Goal: Transaction & Acquisition: Purchase product/service

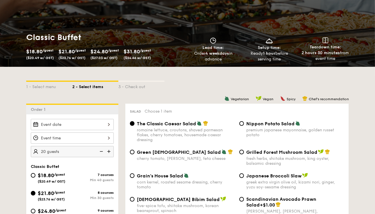
scroll to position [86, 0]
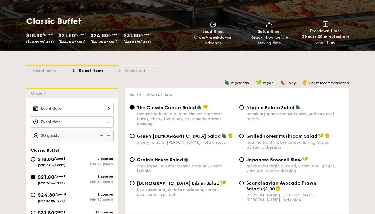
click at [109, 107] on div at bounding box center [72, 108] width 83 height 11
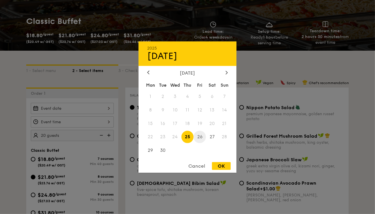
click at [199, 139] on span "26" at bounding box center [200, 137] width 12 height 12
click at [216, 169] on div "OK" at bounding box center [221, 166] width 19 height 8
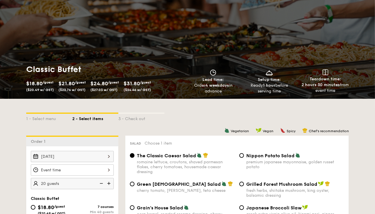
scroll to position [29, 0]
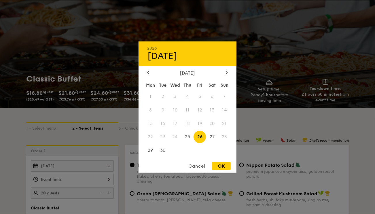
click at [108, 166] on div "[DATE] 2025 Sep [DATE] Tue Wed Thu Fri Sat Sun 1 2 3 4 5 6 7 8 9 10 11 12 13 14…" at bounding box center [72, 165] width 83 height 11
click at [211, 139] on span "27" at bounding box center [212, 137] width 12 height 12
click at [220, 169] on div "OK" at bounding box center [221, 166] width 19 height 8
type input "[DATE]"
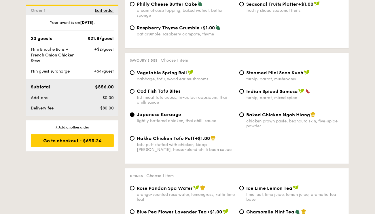
scroll to position [980, 0]
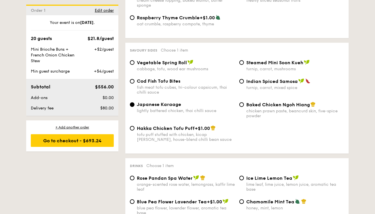
click at [265, 90] on div "turnip, carrot, mixed spice" at bounding box center [295, 87] width 98 height 5
click at [244, 84] on input "Indian Spiced Samosa turnip, carrot, mixed spice" at bounding box center [241, 81] width 5 height 5
radio input "true"
click at [158, 107] on span "Japanese Karaage" at bounding box center [159, 104] width 44 height 5
click at [135, 107] on input "Japanese Karaage lightly battered chicken, thai chilli sauce" at bounding box center [132, 104] width 5 height 5
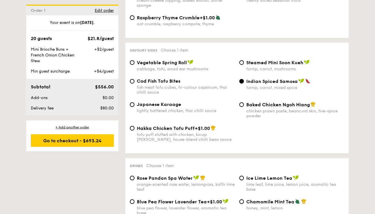
radio input "true"
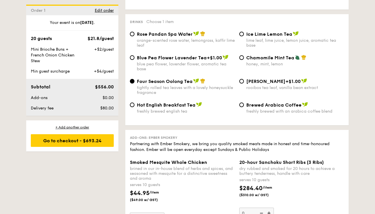
scroll to position [1095, 0]
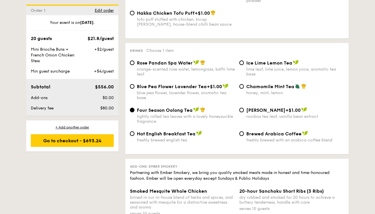
click at [292, 77] on div "lime leaf, lime juice, lemon juice, aromatic tea base" at bounding box center [295, 72] width 98 height 10
click at [244, 65] on input "Ice Lime Lemon Tea lime leaf, lime juice, lemon juice, aromatic tea base" at bounding box center [241, 63] width 5 height 5
radio input "true"
click at [167, 113] on span "Four Season Oolong Tea" at bounding box center [165, 109] width 56 height 5
click at [135, 112] on input "Four Season Oolong Tea tightly rolled tea leaves with a lovely honeysuckle frag…" at bounding box center [132, 110] width 5 height 5
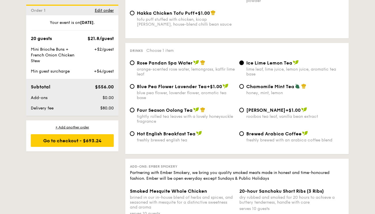
radio input "true"
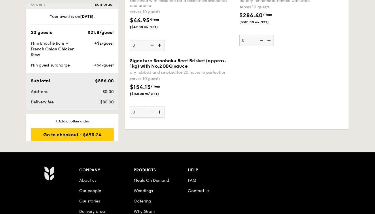
scroll to position [11, 0]
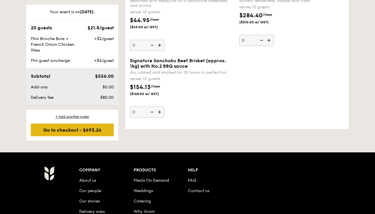
click at [65, 128] on div "Go to checkout - $693.24" at bounding box center [72, 130] width 83 height 13
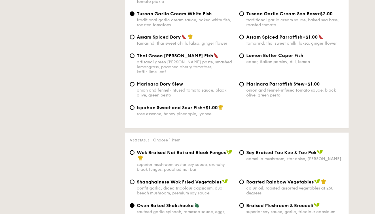
scroll to position [165, 0]
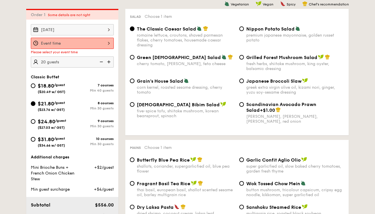
click at [85, 43] on div at bounding box center [72, 43] width 83 height 11
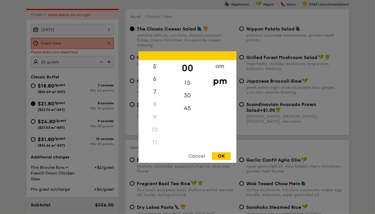
scroll to position [71, 0]
click at [154, 77] on div "6" at bounding box center [155, 77] width 33 height 17
click at [154, 64] on div "5" at bounding box center [155, 64] width 33 height 17
click at [185, 112] on div "45" at bounding box center [187, 110] width 33 height 17
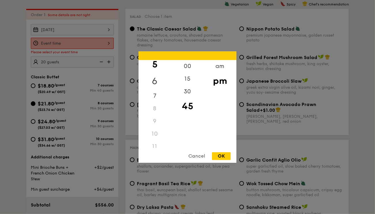
click at [156, 82] on div "6" at bounding box center [155, 81] width 33 height 17
click at [192, 155] on div "Cancel" at bounding box center [197, 156] width 28 height 8
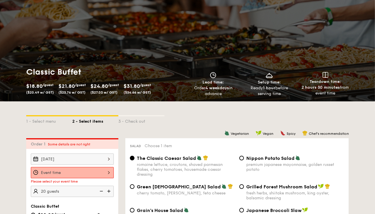
scroll to position [58, 0]
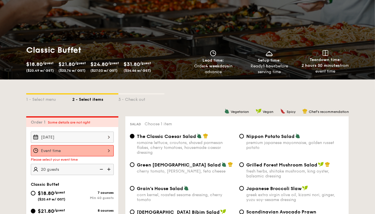
click at [101, 150] on div at bounding box center [72, 150] width 83 height 11
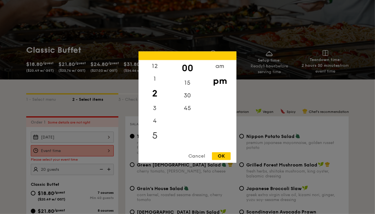
click at [153, 137] on div "5" at bounding box center [155, 135] width 33 height 17
click at [188, 94] on div "30" at bounding box center [187, 97] width 33 height 17
click at [219, 156] on div "OK" at bounding box center [221, 156] width 19 height 8
type input "5:30PM"
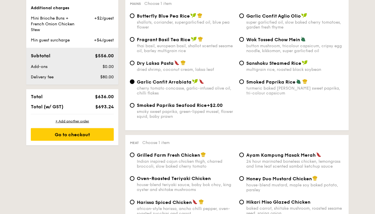
scroll to position [317, 0]
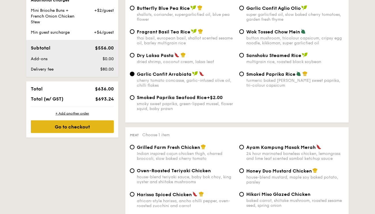
click at [86, 128] on div "Go to checkout" at bounding box center [72, 126] width 83 height 13
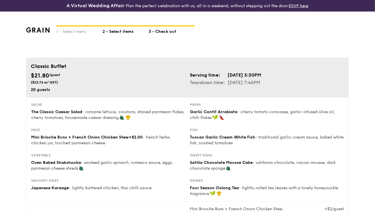
click at [123, 32] on div "2 - Select items" at bounding box center [126, 31] width 46 height 8
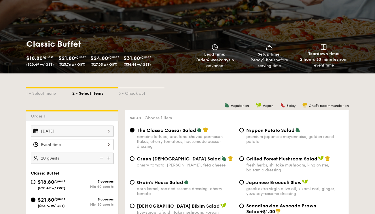
scroll to position [86, 0]
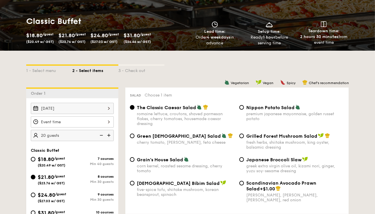
click at [106, 122] on div at bounding box center [72, 121] width 83 height 11
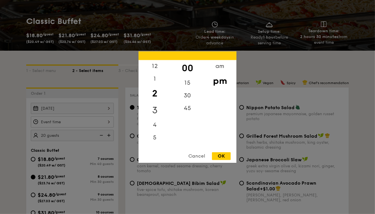
scroll to position [58, 0]
click at [154, 78] on div "5" at bounding box center [155, 78] width 33 height 17
click at [187, 113] on div "45" at bounding box center [187, 110] width 33 height 17
click at [222, 156] on div "OK" at bounding box center [221, 156] width 19 height 8
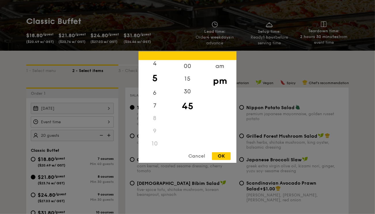
type input "5:45PM"
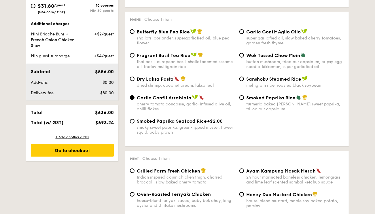
scroll to position [317, 0]
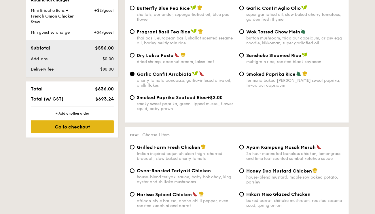
click at [91, 127] on div "Go to checkout" at bounding box center [72, 126] width 83 height 13
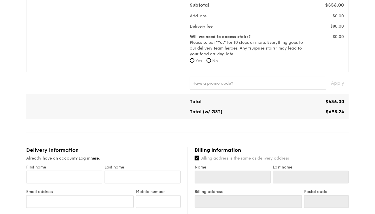
scroll to position [230, 0]
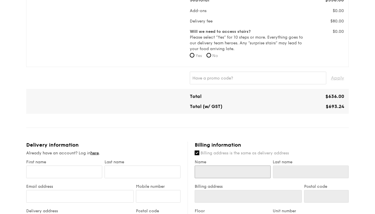
click at [209, 176] on input "Name" at bounding box center [233, 172] width 76 height 13
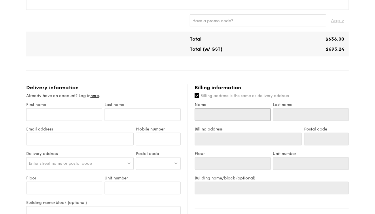
scroll to position [288, 0]
click at [198, 97] on input "Billing address is the same as delivery address" at bounding box center [197, 95] width 5 height 5
checkbox input "false"
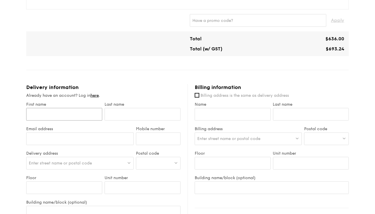
click at [84, 115] on input "First name" at bounding box center [64, 114] width 76 height 13
type input "[PERSON_NAME]"
click at [116, 116] on input "text" at bounding box center [143, 114] width 76 height 13
type input "McCullcoh"
click at [63, 118] on input "[PERSON_NAME]" at bounding box center [64, 114] width 76 height 13
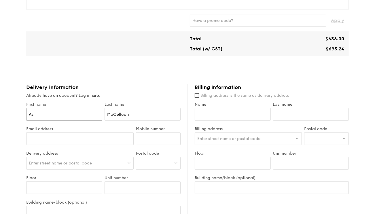
type input "A"
type input "[PERSON_NAME]"
click at [70, 143] on input "Email address" at bounding box center [79, 139] width 107 height 13
type input "[EMAIL_ADDRESS][DOMAIN_NAME]"
click at [171, 136] on input "Mobile number" at bounding box center [158, 139] width 45 height 13
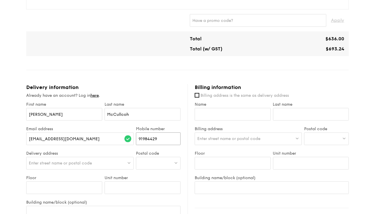
type input "91984429"
click at [107, 163] on div "Enter street name or postal code" at bounding box center [79, 163] width 107 height 13
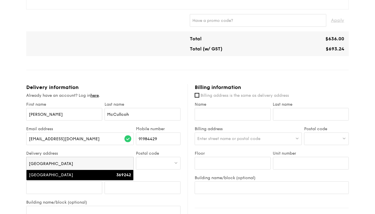
type input "[GEOGRAPHIC_DATA]"
click at [96, 175] on div "[GEOGRAPHIC_DATA]" at bounding box center [67, 175] width 77 height 6
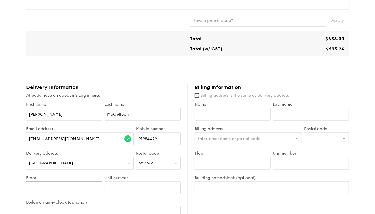
click at [71, 190] on input "Floor" at bounding box center [64, 188] width 76 height 13
type input "Nil"
click at [119, 190] on input "Unit number" at bounding box center [143, 188] width 76 height 13
type input "23"
click at [81, 161] on div "[GEOGRAPHIC_DATA]" at bounding box center [79, 163] width 107 height 13
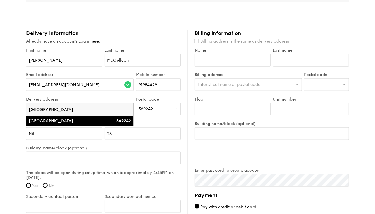
scroll to position [346, 0]
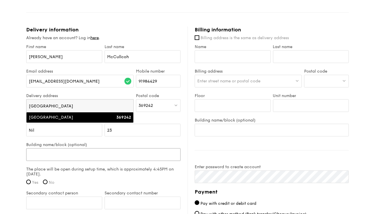
click at [75, 156] on input "Building name/block (optional)" at bounding box center [103, 154] width 154 height 13
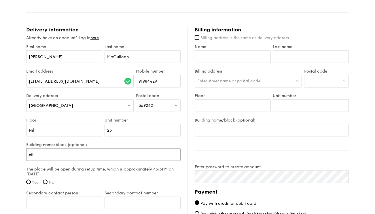
type input "nil"
click at [81, 178] on div "The place will be open during setup time, which is approximately 4:45PM on [DAT…" at bounding box center [103, 178] width 154 height 22
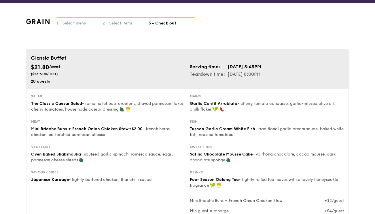
scroll to position [0, 0]
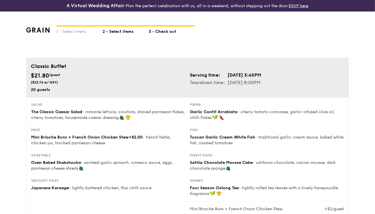
click at [122, 32] on div "2 - Select items" at bounding box center [126, 31] width 46 height 8
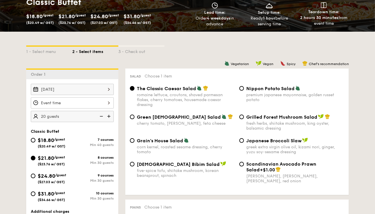
scroll to position [115, 0]
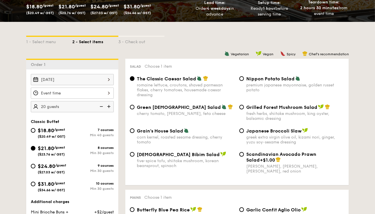
click at [109, 94] on div at bounding box center [72, 93] width 83 height 11
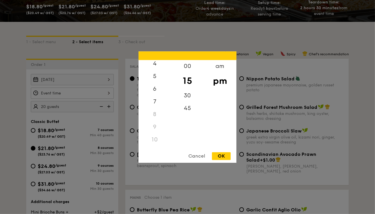
scroll to position [58, 0]
click at [154, 92] on div "6" at bounding box center [155, 90] width 33 height 17
click at [223, 153] on div "OK" at bounding box center [221, 156] width 19 height 8
type input "6:15PM"
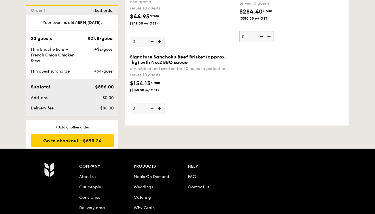
scroll to position [1268, 0]
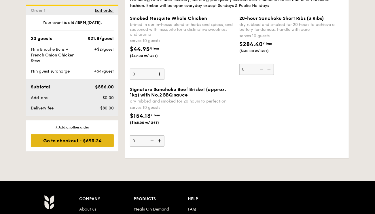
click at [69, 140] on div "Go to checkout - $693.24" at bounding box center [72, 140] width 83 height 13
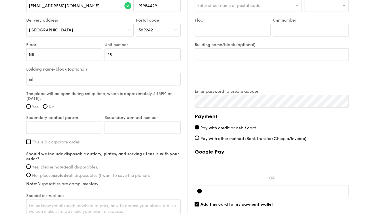
scroll to position [432, 0]
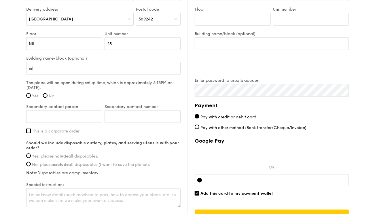
click at [31, 94] on label "Yes" at bounding box center [32, 96] width 12 height 5
click at [31, 94] on input "Yes" at bounding box center [28, 95] width 5 height 5
radio input "true"
click at [52, 117] on input "Secondary contact person" at bounding box center [64, 116] width 76 height 13
type input "[PERSON_NAME]"
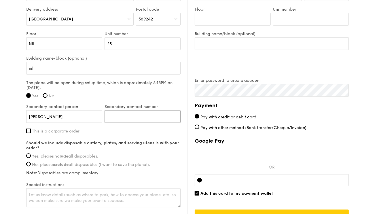
click at [128, 120] on input "Secondary contact number" at bounding box center [143, 116] width 76 height 13
type input "96608195"
click at [347, 109] on div "Payment Pay with credit or debit card Pay with other method (Bank transfer/Cheq…" at bounding box center [272, 161] width 154 height 121
click at [31, 156] on label "Yes, please include all disposables." at bounding box center [103, 156] width 154 height 5
click at [31, 156] on input "Yes, please include all disposables." at bounding box center [28, 156] width 5 height 5
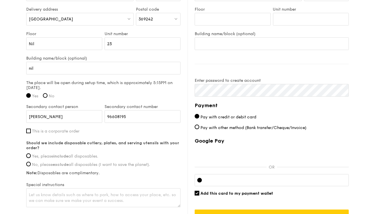
radio input "true"
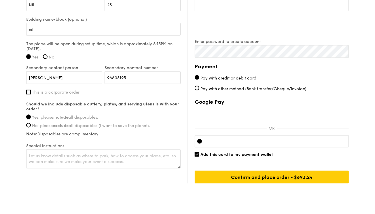
scroll to position [486, 0]
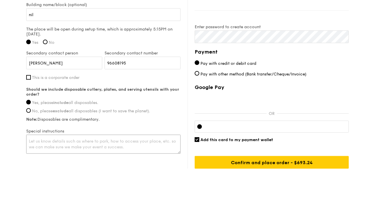
click at [77, 146] on textarea at bounding box center [103, 144] width 154 height 19
type textarea "Y"
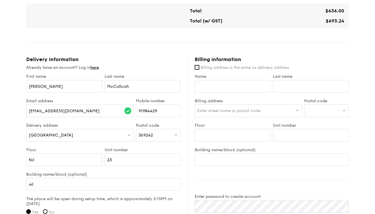
scroll to position [255, 0]
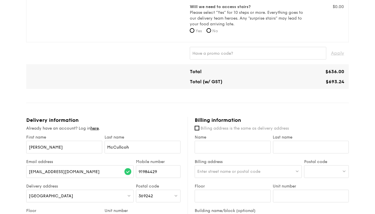
type textarea "can just park outside the house for set up. It is for a 21st birthday party."
click at [205, 147] on input "Name" at bounding box center [233, 147] width 76 height 13
type input "[PERSON_NAME]"
click at [288, 146] on input "Last name" at bounding box center [311, 147] width 76 height 13
type input "[PERSON_NAME]"
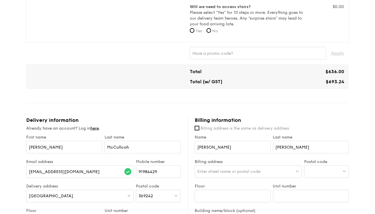
click at [249, 172] on span "Enter street name or postal code" at bounding box center [228, 171] width 63 height 5
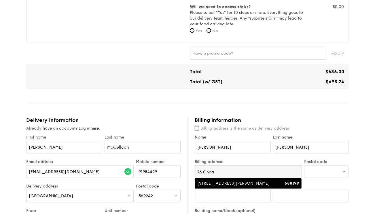
type input "76 Choa"
click at [238, 184] on div "[STREET_ADDRESS][PERSON_NAME]" at bounding box center [235, 184] width 77 height 6
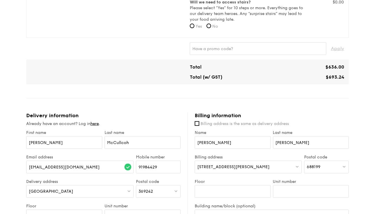
scroll to position [284, 0]
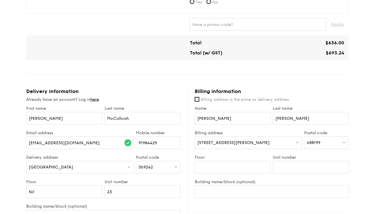
click at [245, 174] on div "Floor" at bounding box center [233, 167] width 78 height 24
click at [210, 163] on input "Floor" at bounding box center [233, 167] width 76 height 13
type input "04"
click at [308, 167] on input "Unit number" at bounding box center [311, 167] width 76 height 13
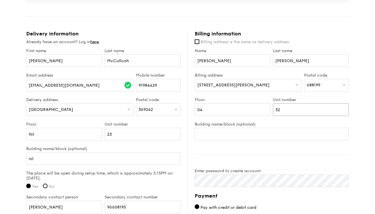
type input "32"
click at [268, 138] on input "Building name/block (optional)" at bounding box center [272, 134] width 154 height 13
click at [313, 200] on h4 "Payment" at bounding box center [272, 196] width 154 height 8
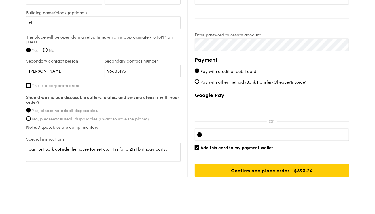
scroll to position [486, 0]
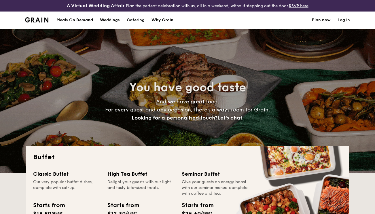
select select
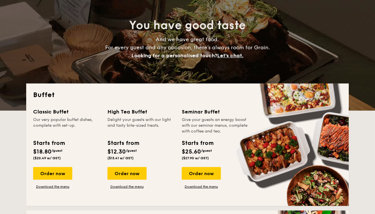
scroll to position [58, 0]
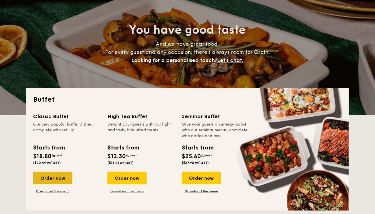
click at [52, 179] on div "Order now" at bounding box center [52, 178] width 39 height 13
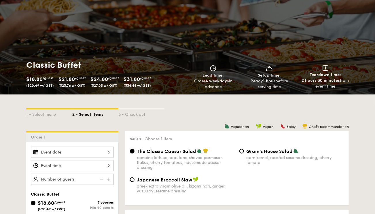
scroll to position [29, 0]
